Goal: Navigation & Orientation: Understand site structure

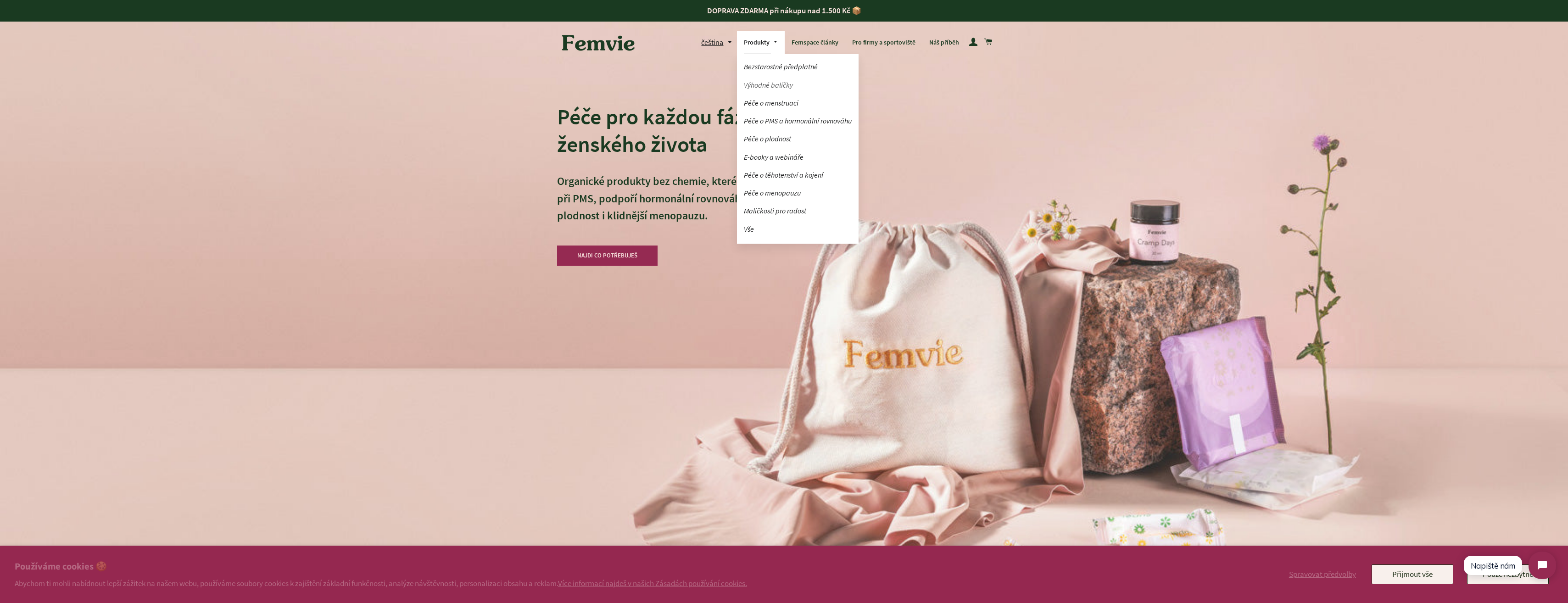
click at [767, 81] on link "Výhodné balíčky" at bounding box center [797, 85] width 121 height 16
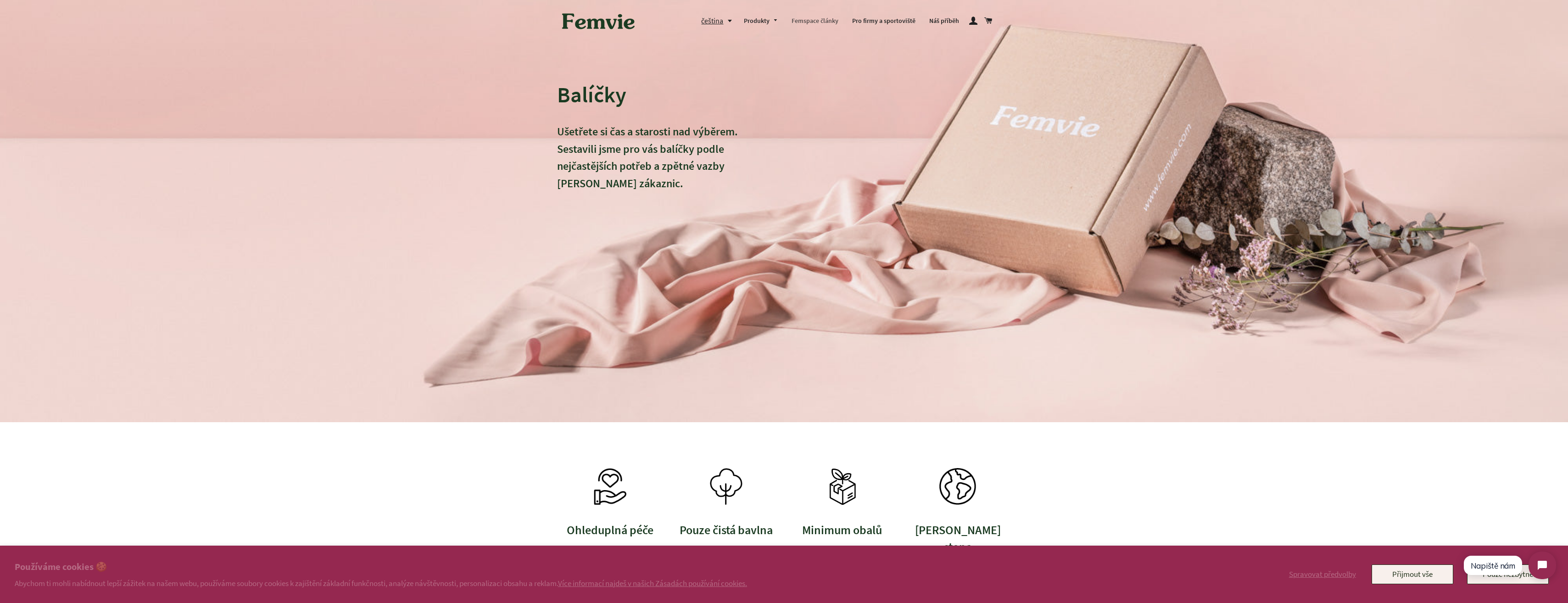
click at [814, 17] on link "Femspace články" at bounding box center [815, 21] width 61 height 24
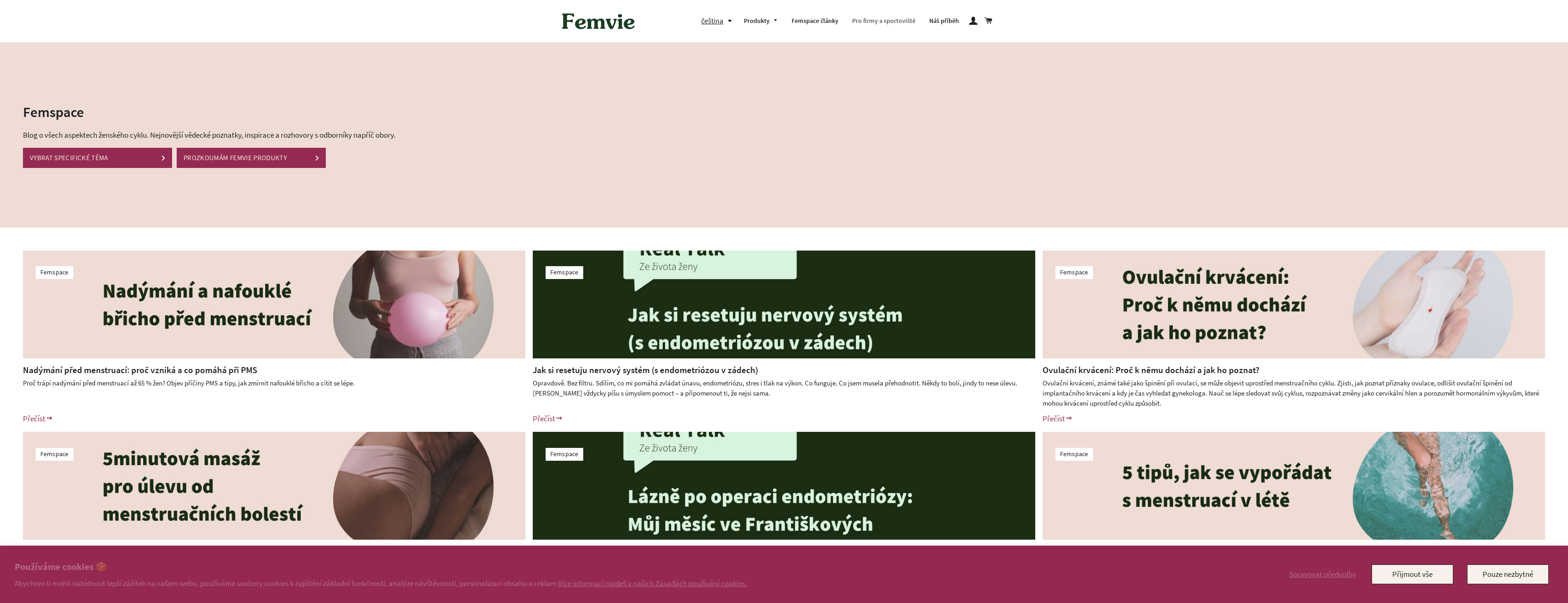
click at [878, 21] on link "Pro firmy a sportoviště" at bounding box center [884, 21] width 77 height 24
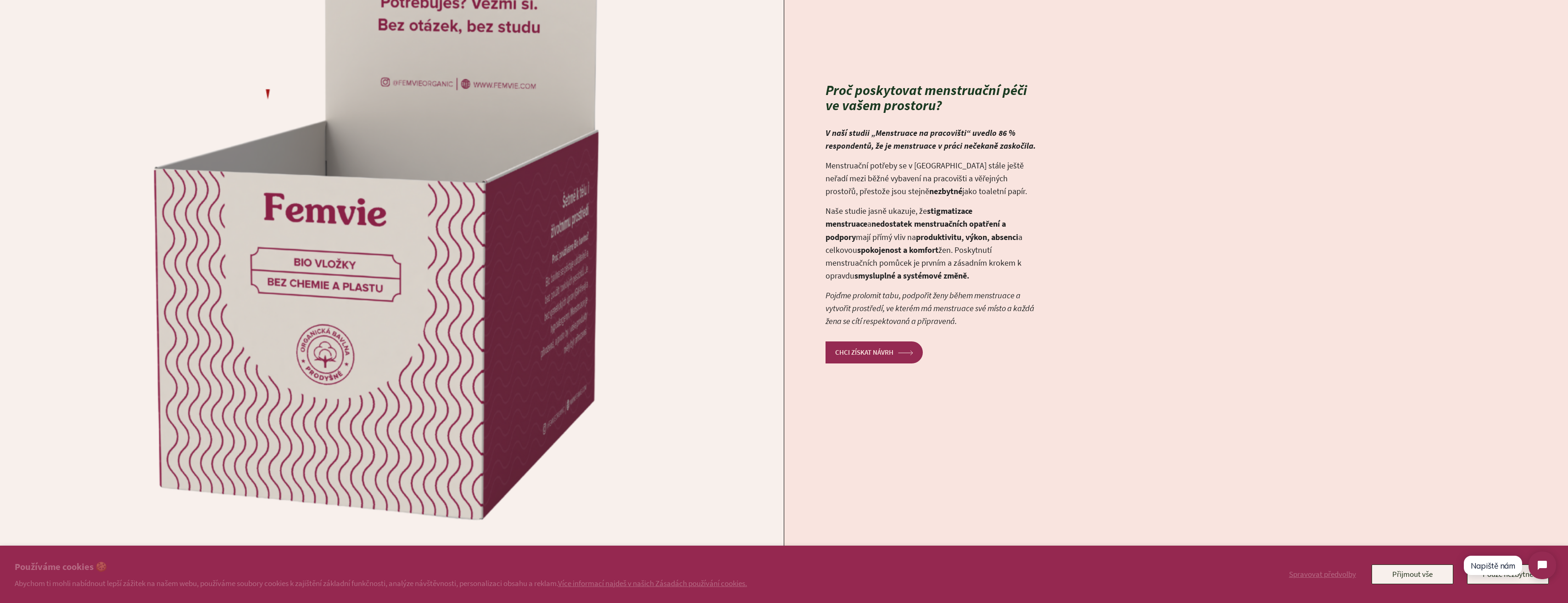
scroll to position [4039, 0]
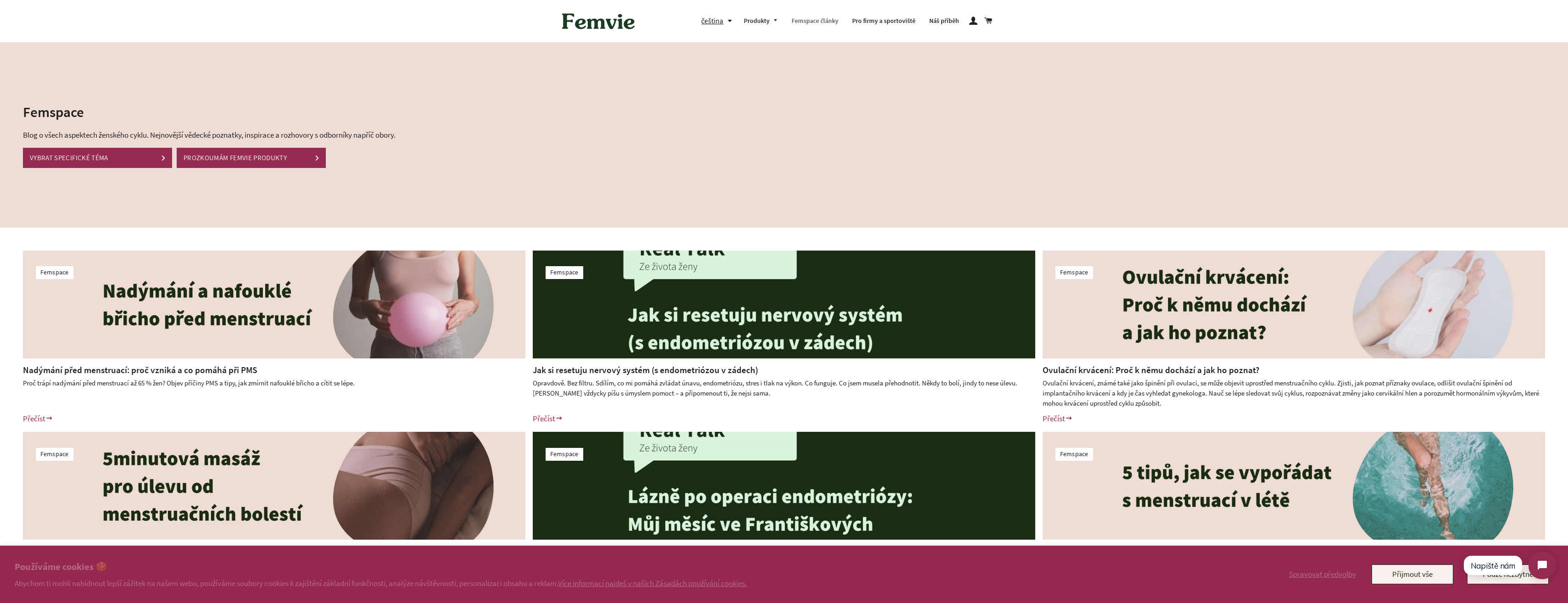
click at [801, 23] on link "Femspace články" at bounding box center [815, 21] width 61 height 24
click at [880, 19] on link "Pro firmy a sportoviště" at bounding box center [884, 21] width 77 height 24
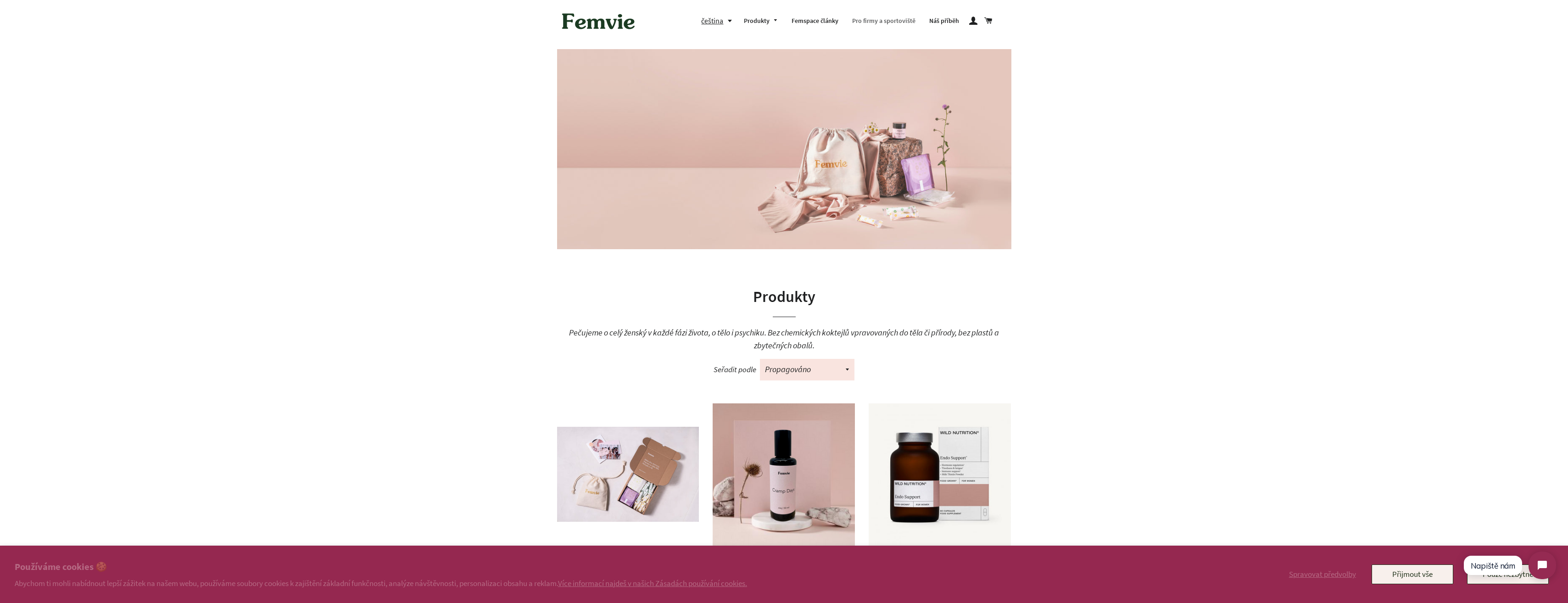
click at [878, 19] on link "Pro firmy a sportoviště" at bounding box center [884, 21] width 77 height 24
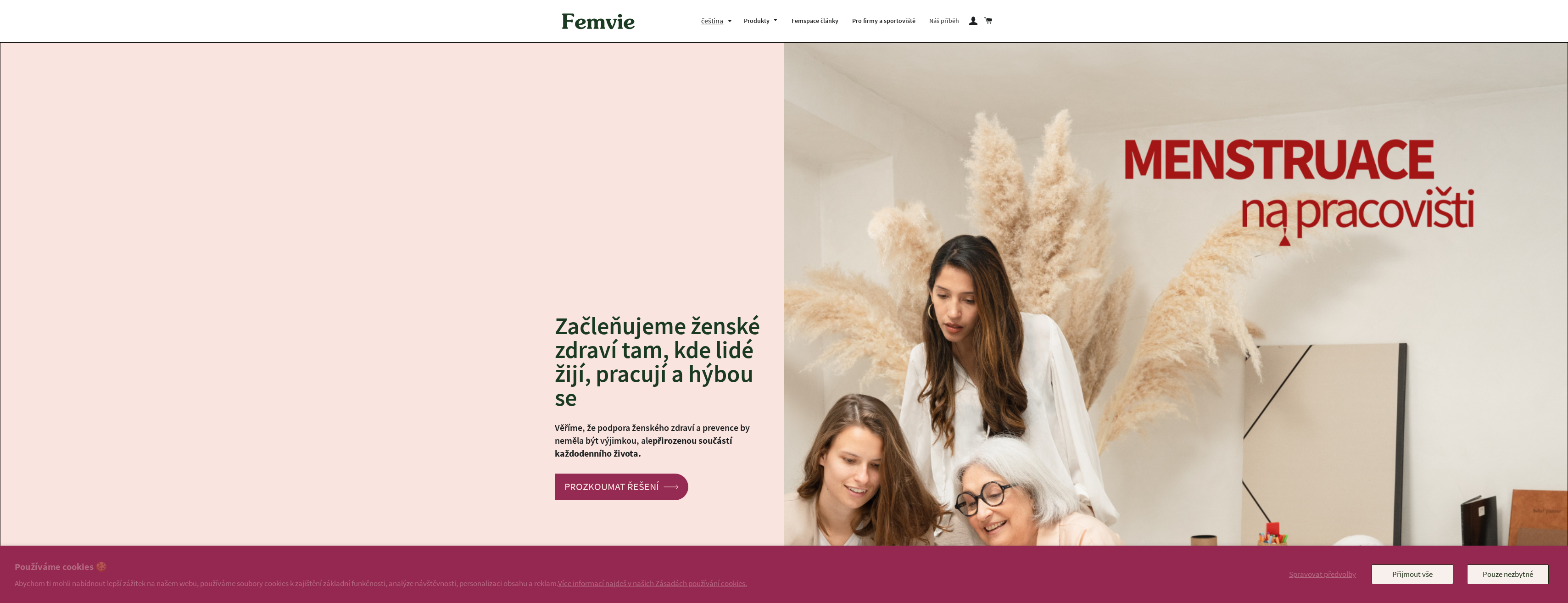
click at [953, 25] on link "Náš příběh" at bounding box center [944, 21] width 44 height 24
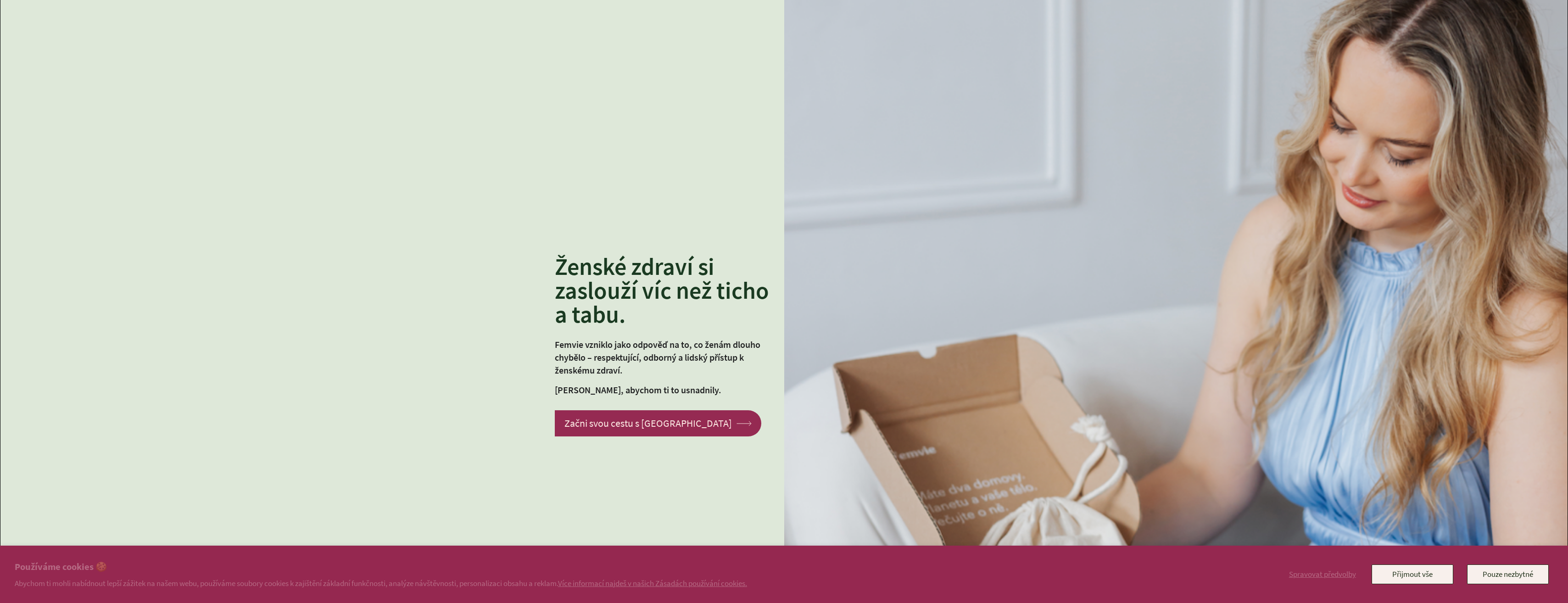
scroll to position [184, 0]
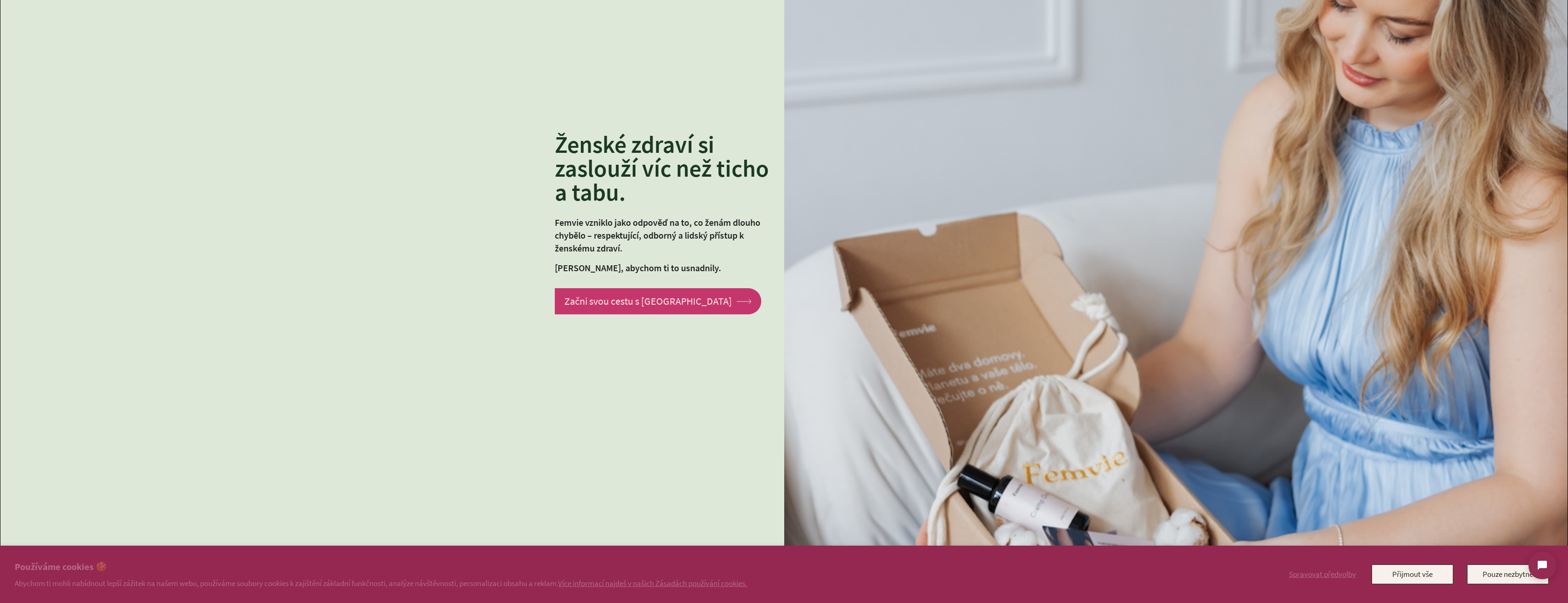
click at [649, 308] on link "Začni svou cestu s Femvie arrow Created with Sketch." at bounding box center [658, 301] width 207 height 26
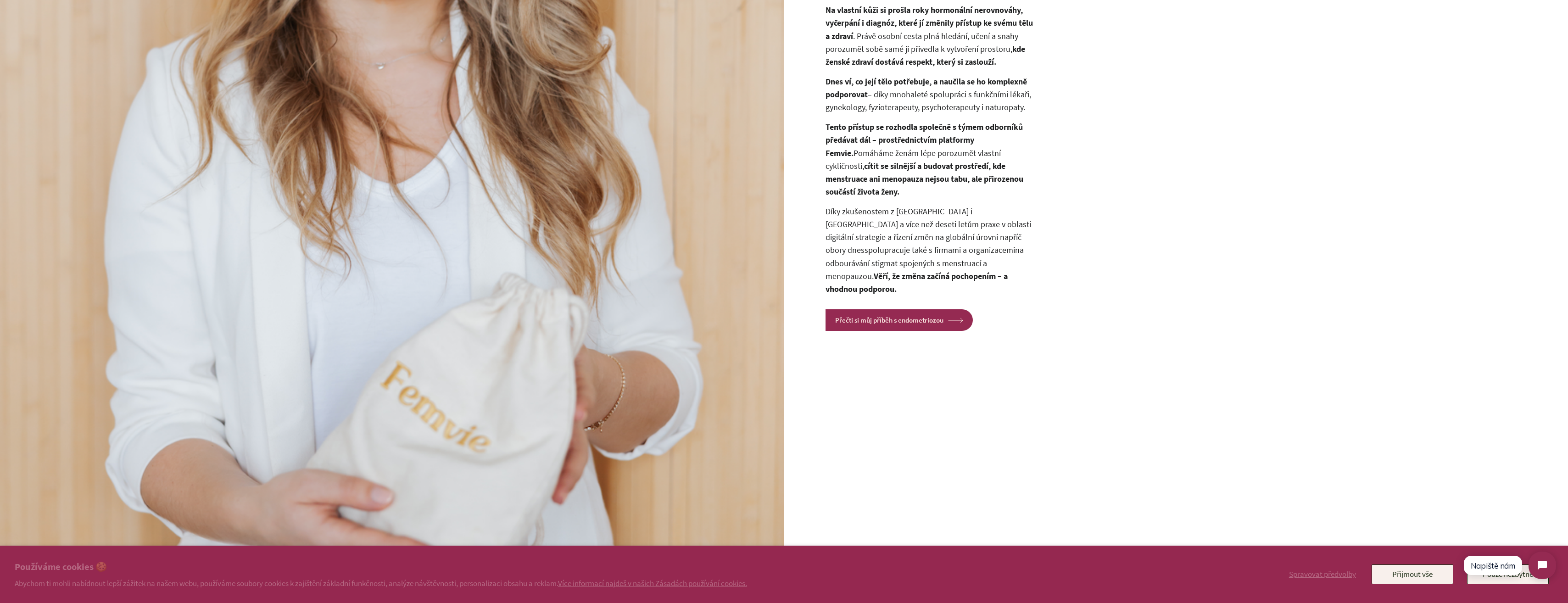
scroll to position [1284, 0]
